Goal: Navigation & Orientation: Find specific page/section

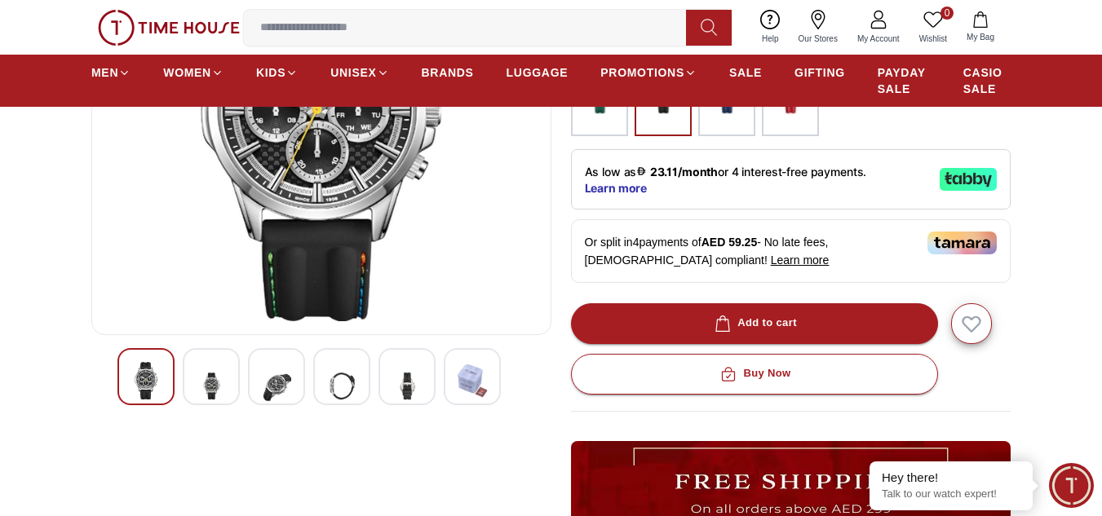
scroll to position [408, 0]
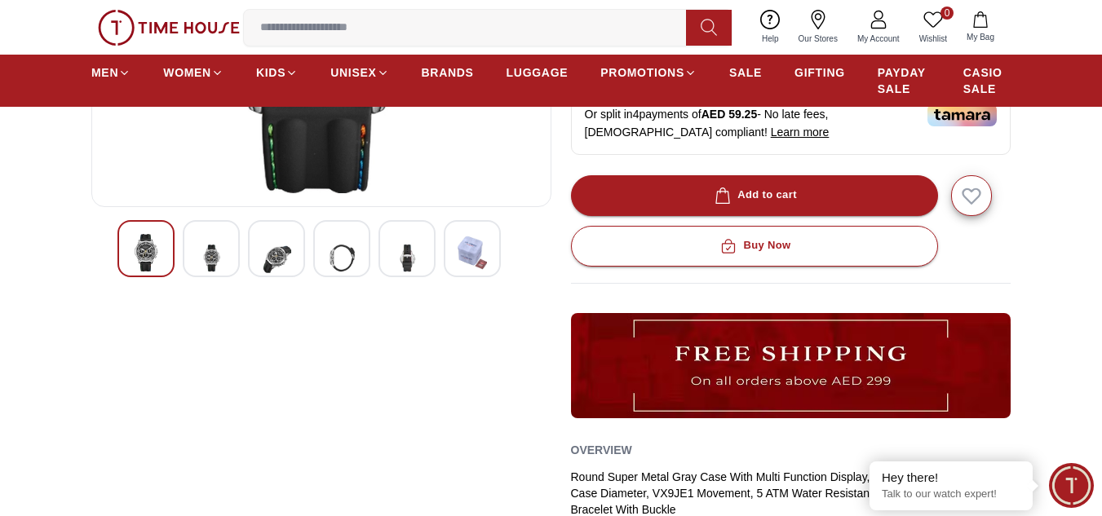
click at [225, 257] on img at bounding box center [211, 258] width 29 height 48
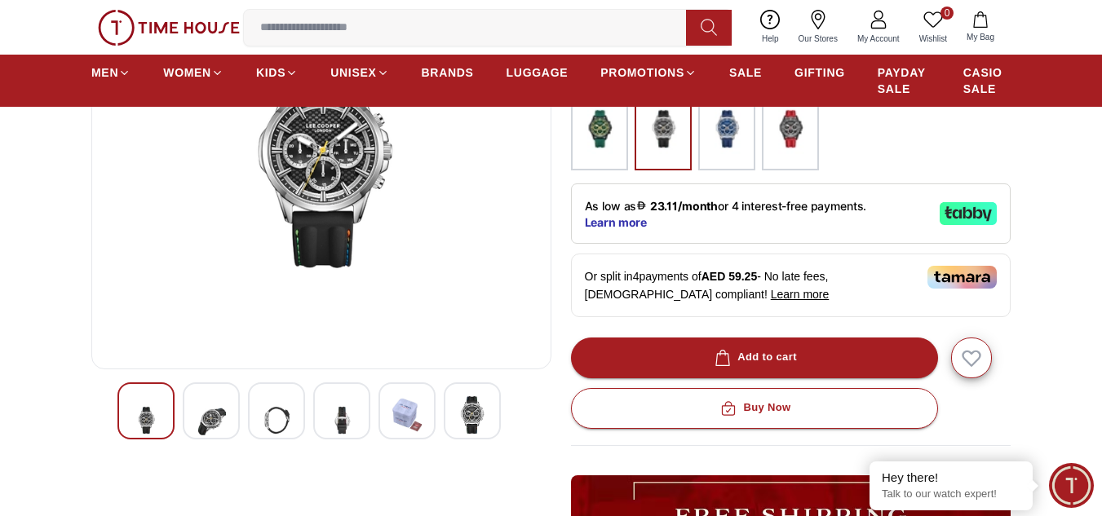
scroll to position [245, 0]
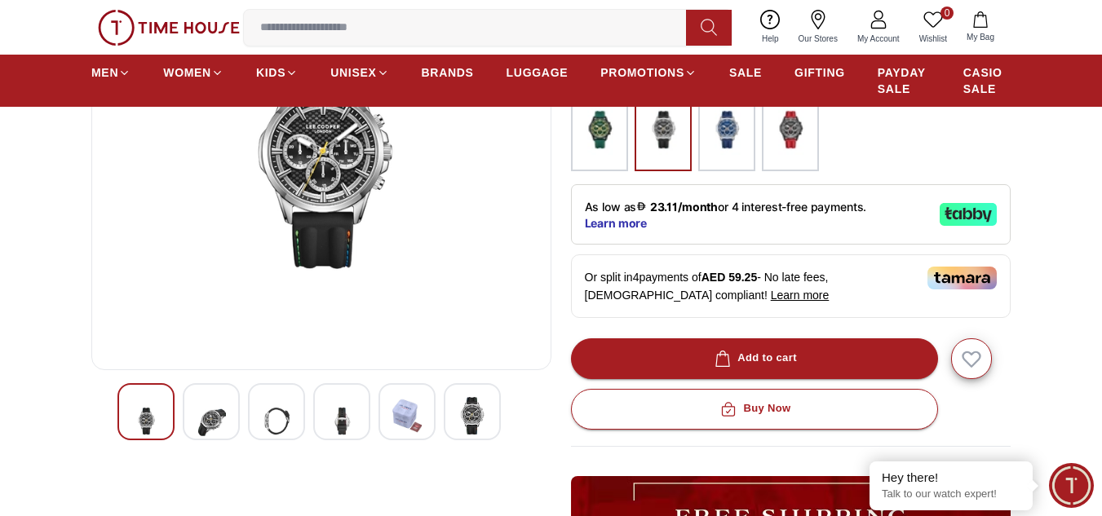
click at [290, 415] on img at bounding box center [276, 421] width 29 height 48
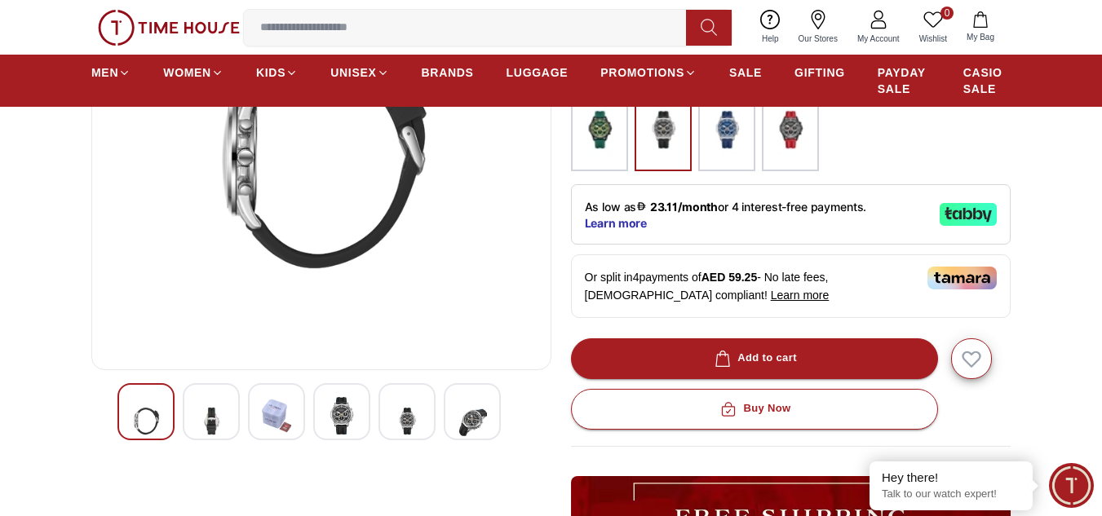
click at [344, 413] on img at bounding box center [341, 416] width 29 height 38
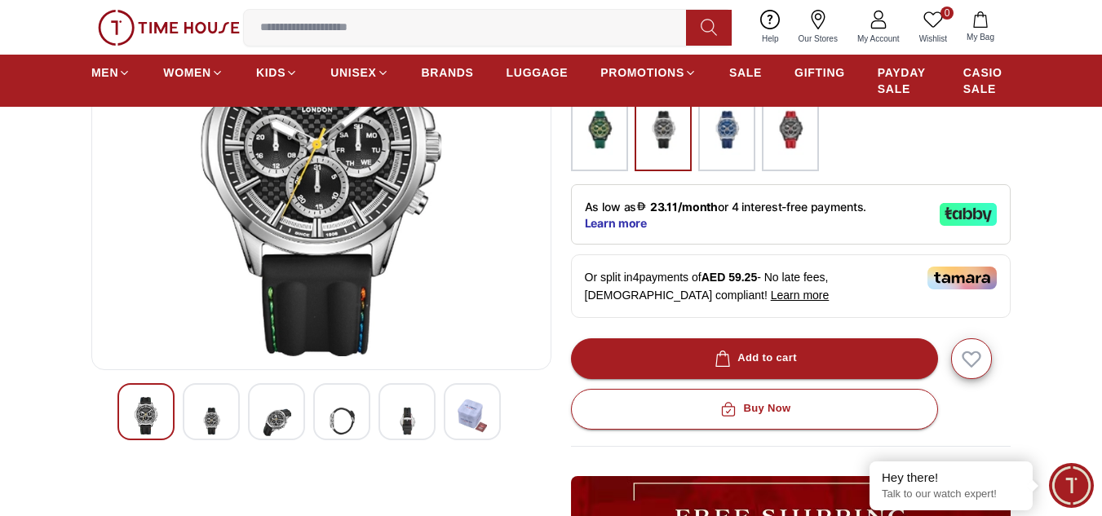
click at [393, 418] on img at bounding box center [406, 421] width 29 height 48
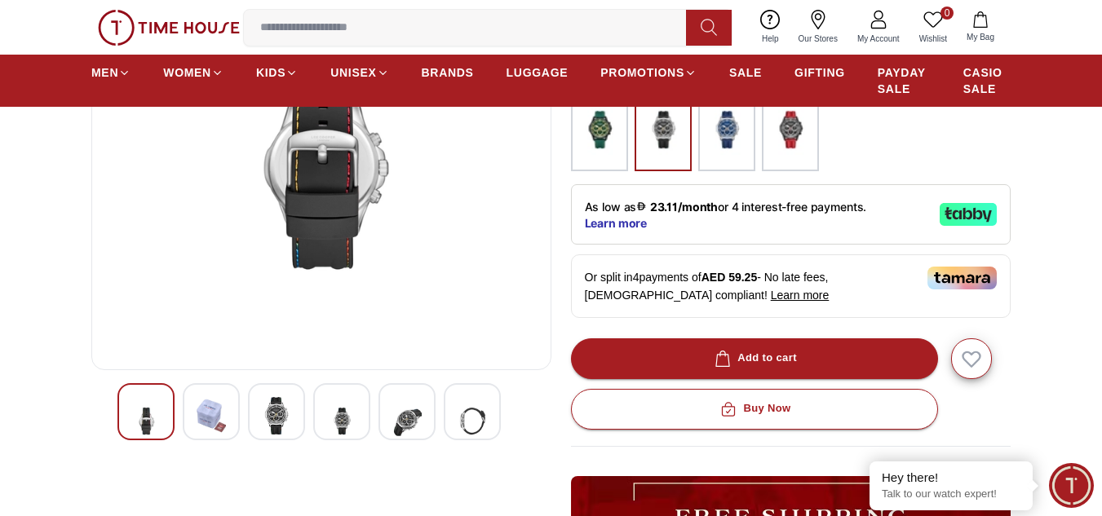
click at [459, 424] on img at bounding box center [472, 421] width 29 height 48
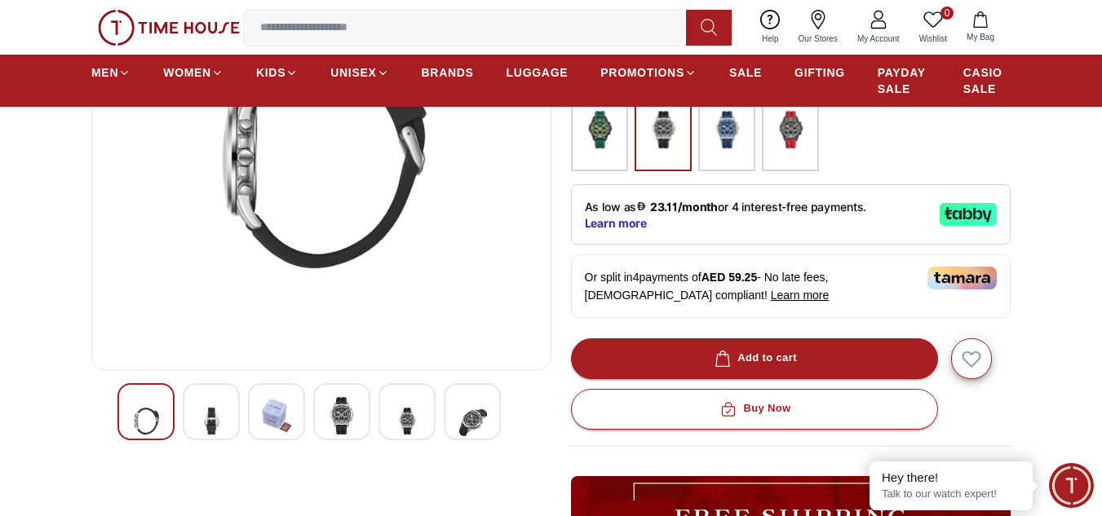
click at [280, 412] on img at bounding box center [276, 416] width 29 height 38
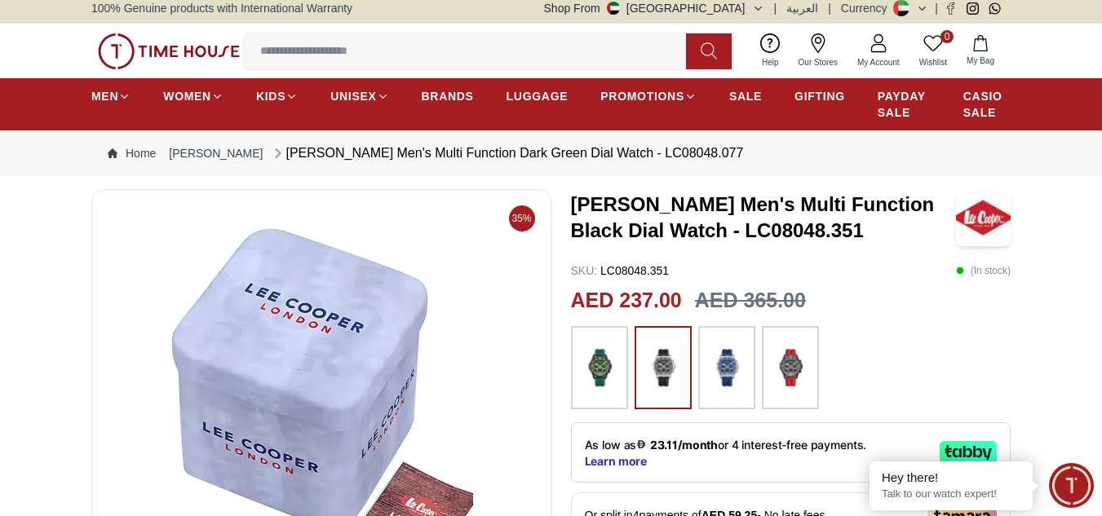
scroll to position [0, 0]
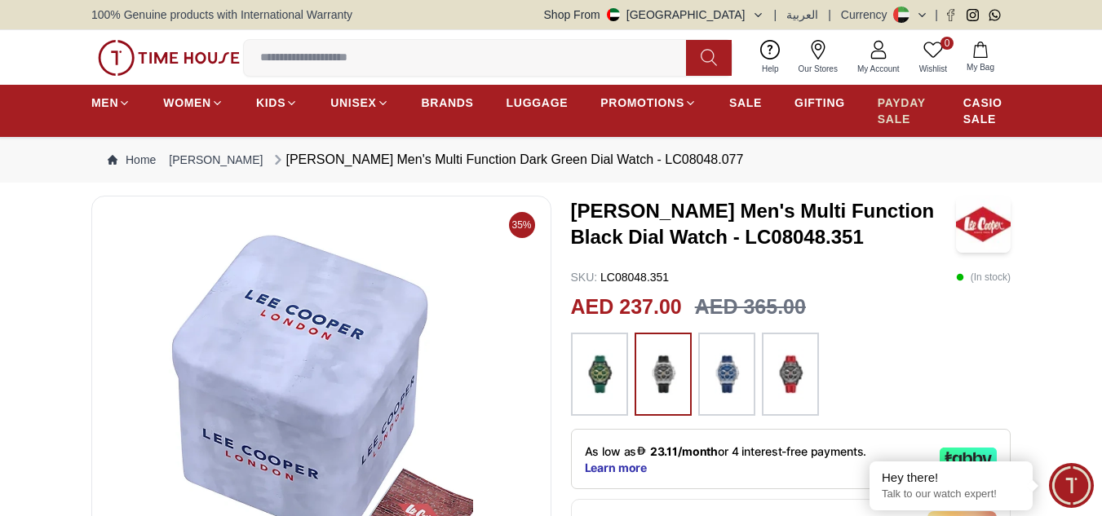
click at [887, 113] on span "PAYDAY SALE" at bounding box center [904, 111] width 53 height 33
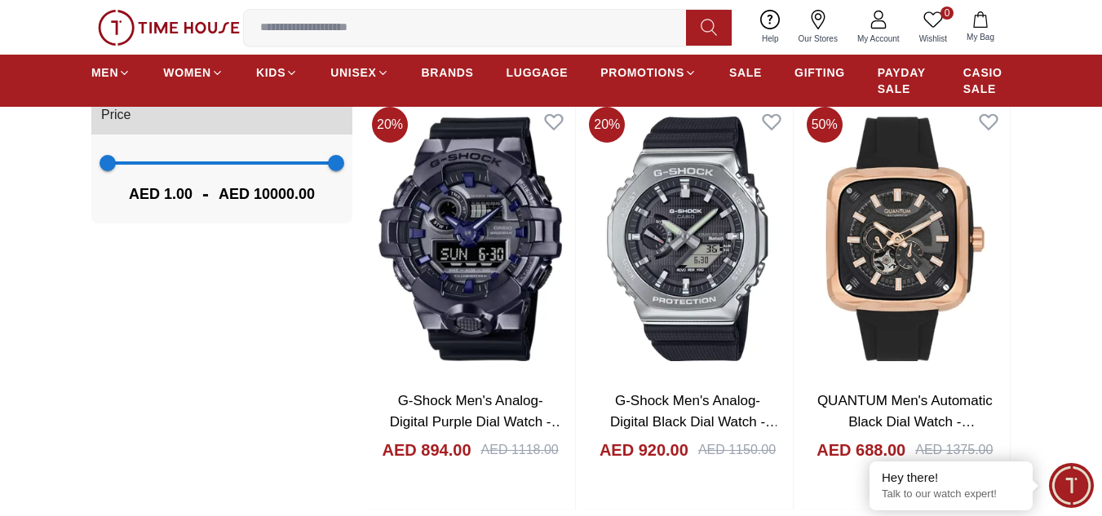
scroll to position [1794, 0]
